Goal: Transaction & Acquisition: Purchase product/service

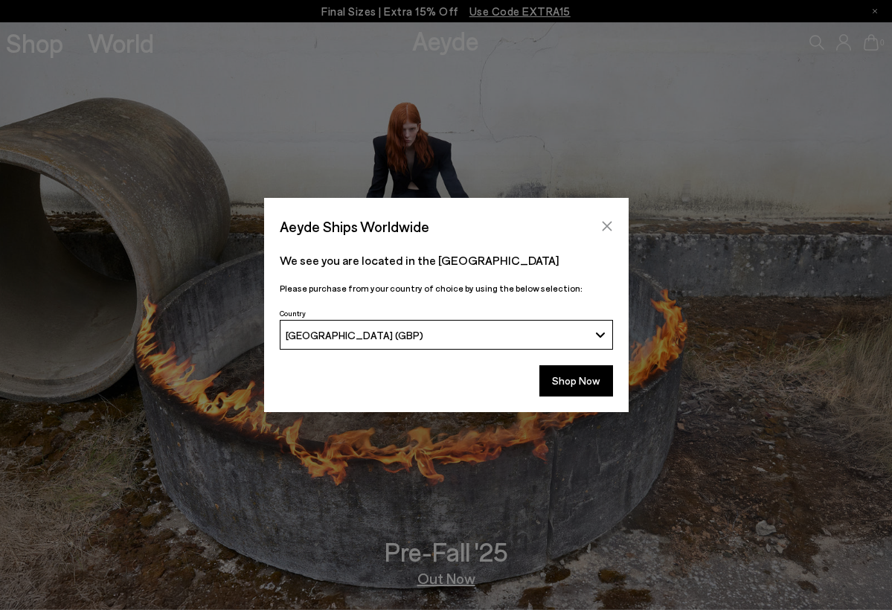
click at [605, 228] on icon "Close" at bounding box center [607, 227] width 10 height 10
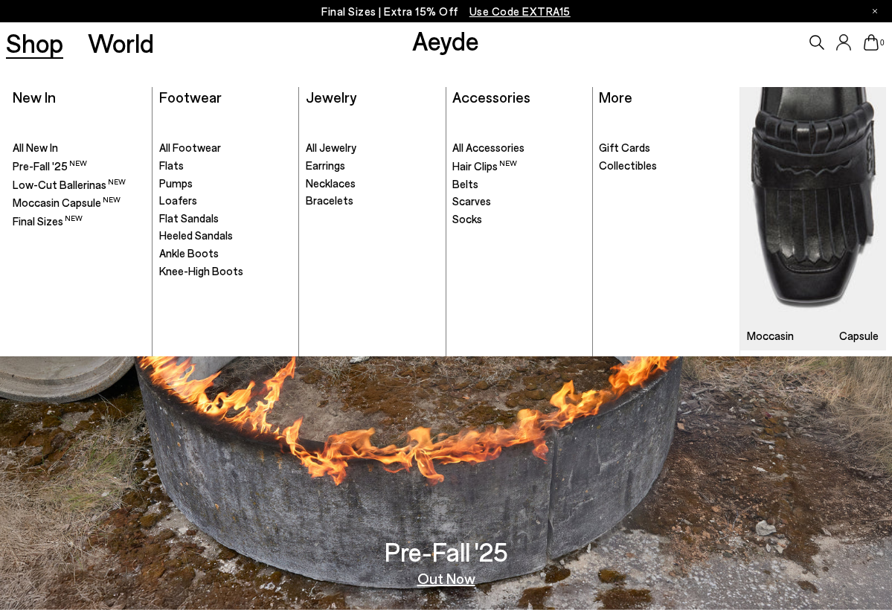
click at [36, 56] on link "Shop" at bounding box center [34, 43] width 57 height 26
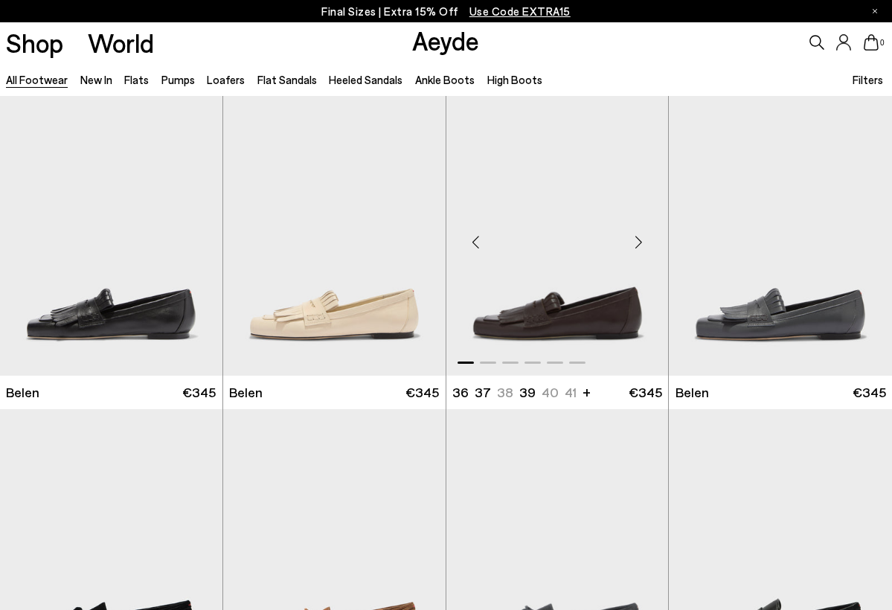
click at [552, 342] on img "1 / 6" at bounding box center [557, 236] width 222 height 280
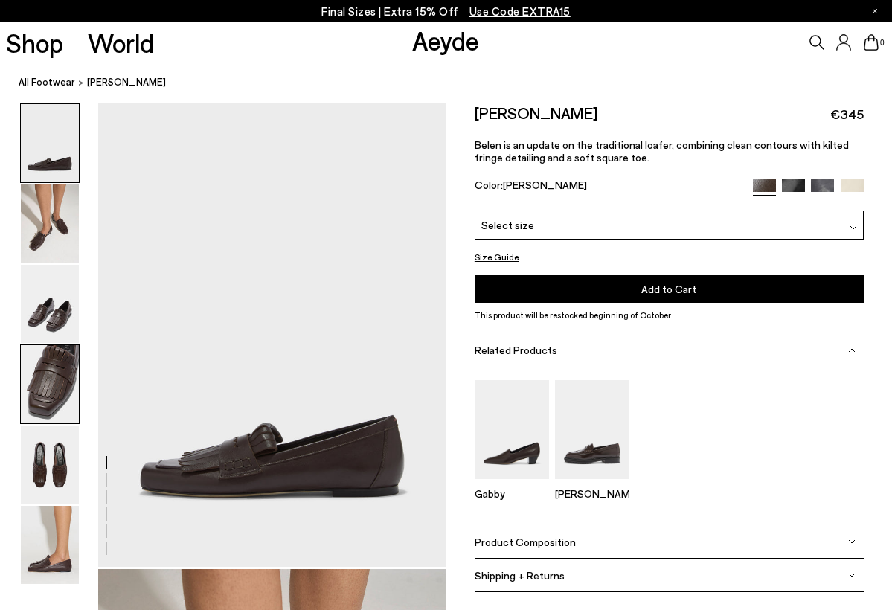
click at [65, 384] on img at bounding box center [50, 384] width 58 height 78
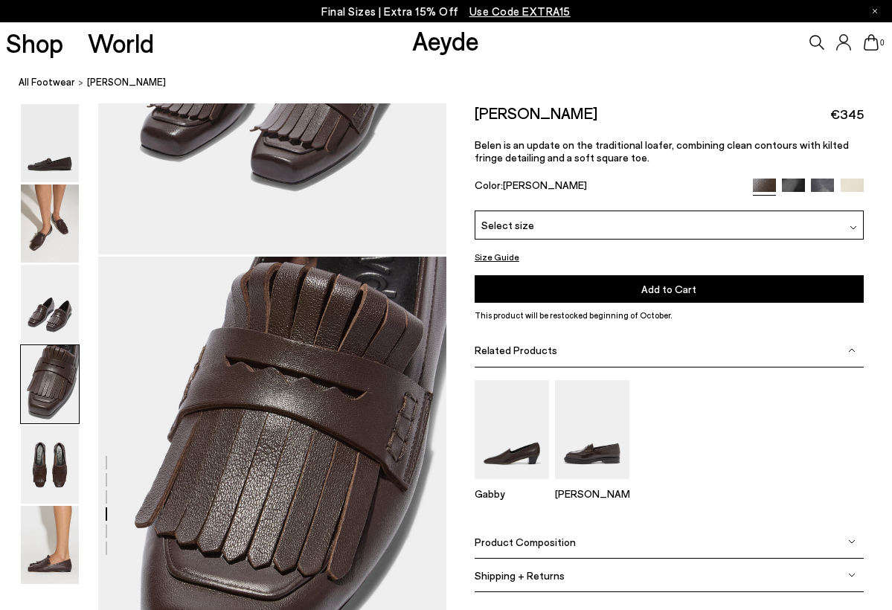
scroll to position [1398, 0]
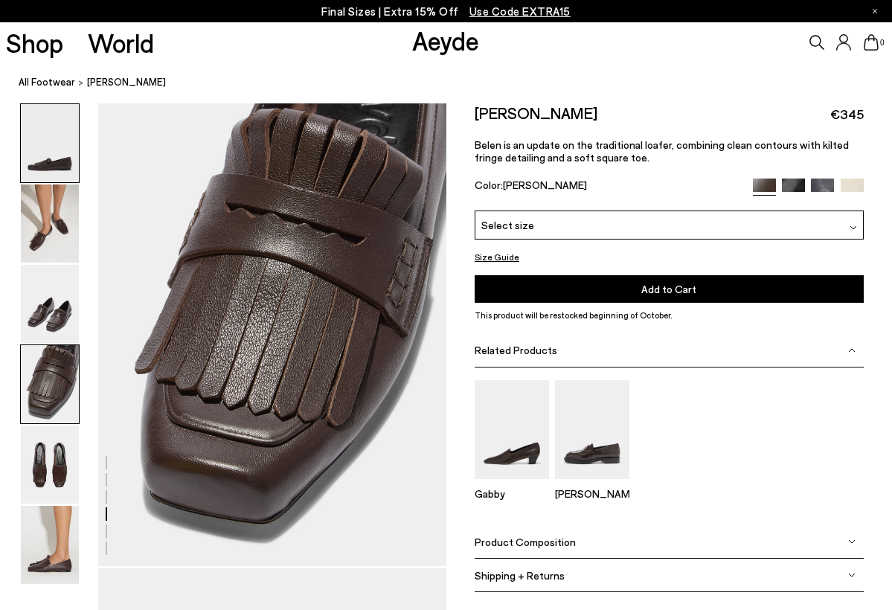
click at [59, 144] on img at bounding box center [50, 143] width 58 height 78
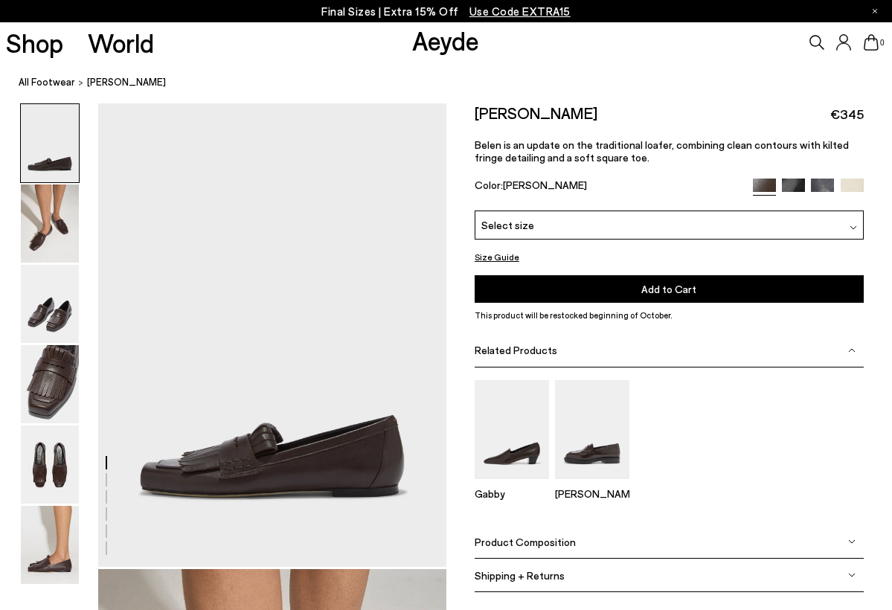
click at [802, 185] on img at bounding box center [793, 189] width 23 height 23
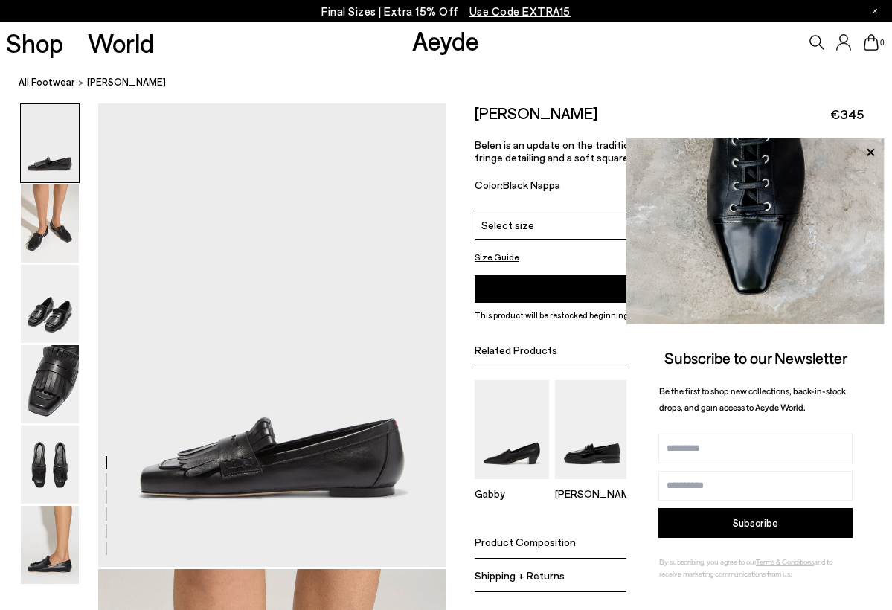
click at [819, 185] on img at bounding box center [755, 231] width 258 height 186
click at [861, 149] on icon at bounding box center [869, 152] width 19 height 19
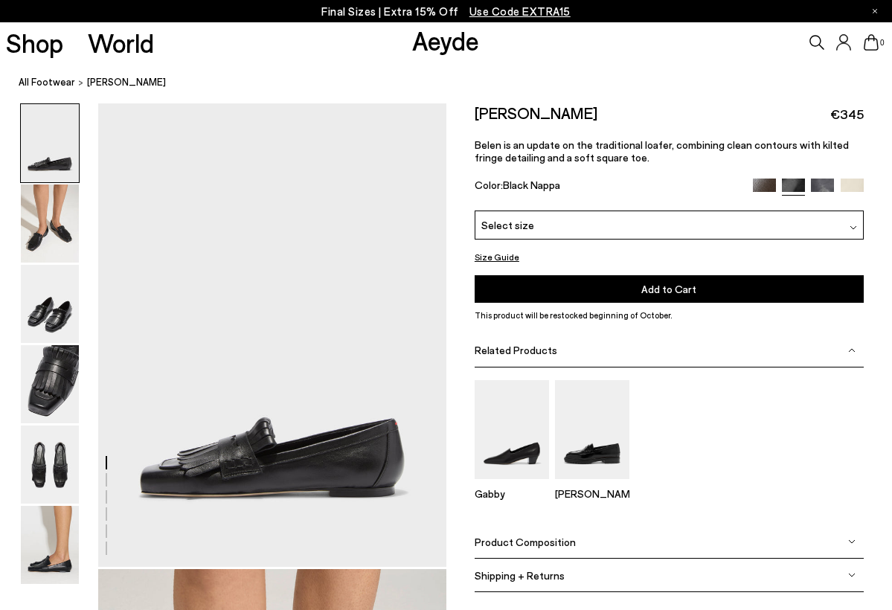
click at [819, 185] on img at bounding box center [822, 189] width 23 height 23
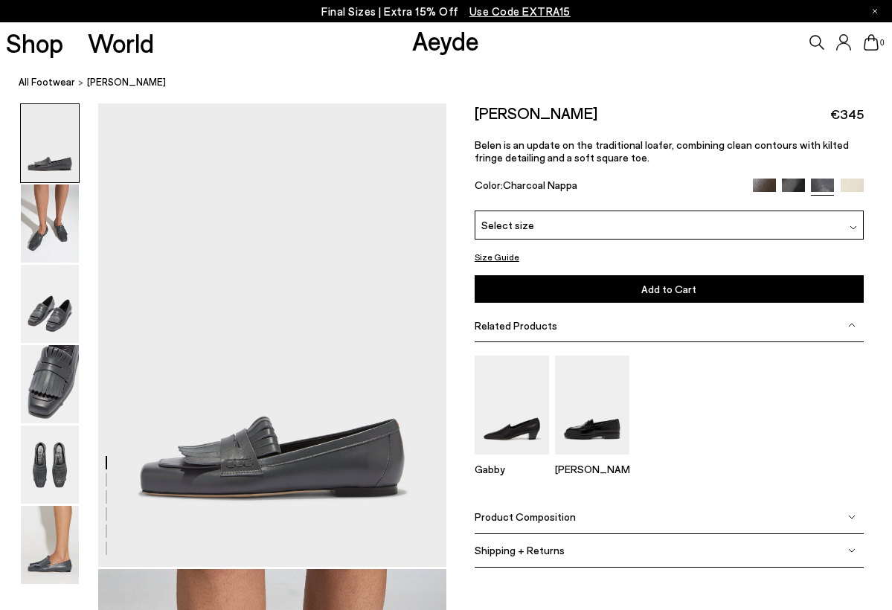
click at [848, 184] on img at bounding box center [851, 189] width 23 height 23
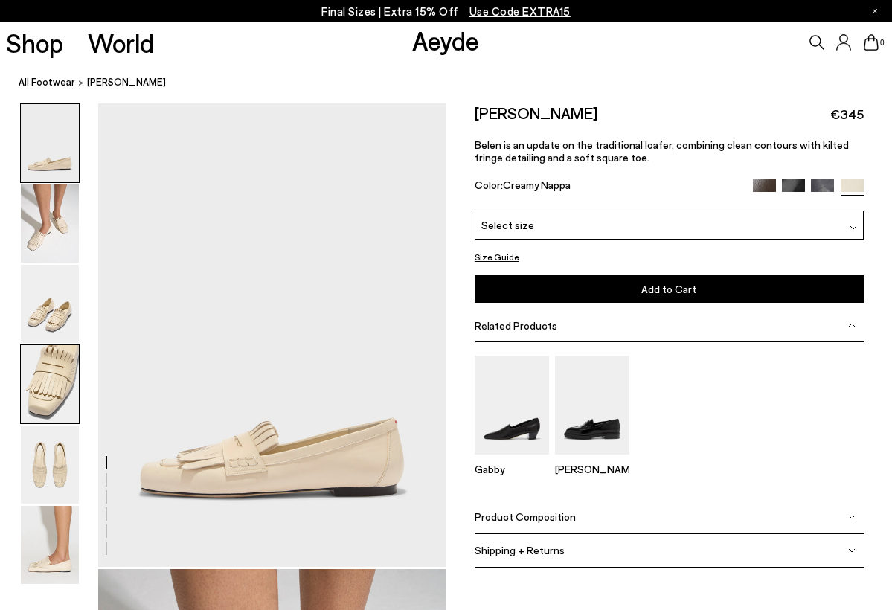
click at [66, 371] on img at bounding box center [50, 384] width 58 height 78
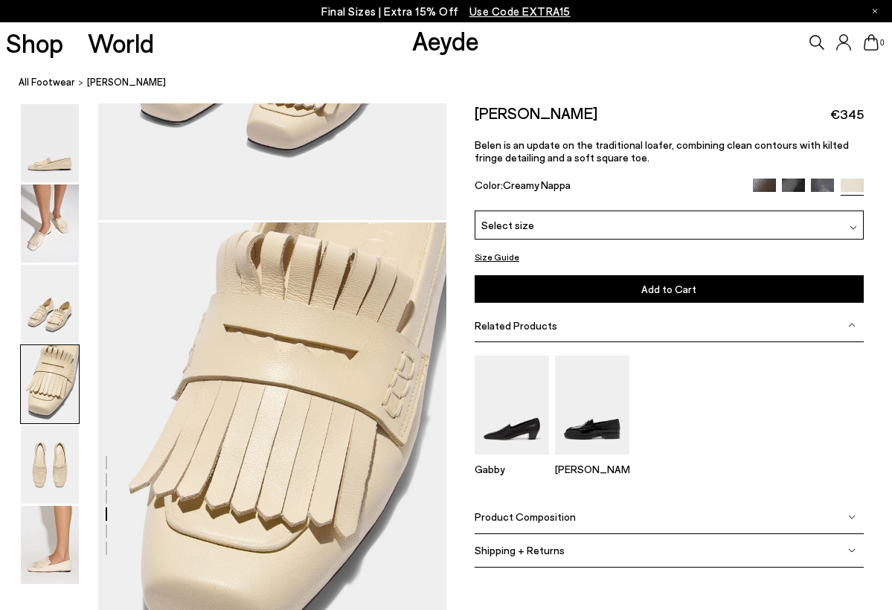
scroll to position [1398, 0]
